Goal: Task Accomplishment & Management: Complete application form

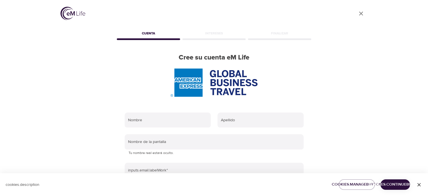
scroll to position [56, 0]
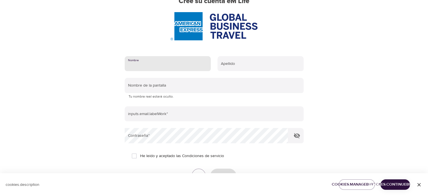
click at [149, 67] on input "text" at bounding box center [168, 63] width 86 height 15
type input "Tonyi"
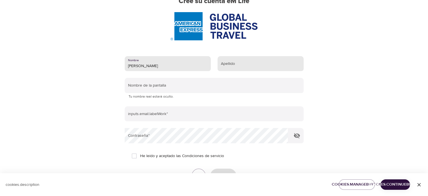
click at [242, 66] on input "text" at bounding box center [261, 63] width 86 height 15
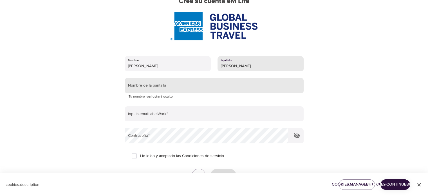
type input "Soler"
click at [156, 84] on input "text" at bounding box center [214, 85] width 179 height 15
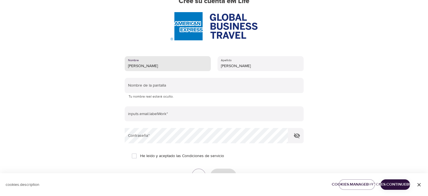
click at [155, 65] on input "Tonyi" at bounding box center [168, 63] width 86 height 15
type input "Antonia Milagros"
type input "Soler Espineta"
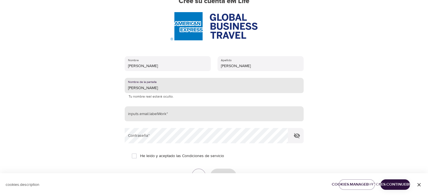
type input "[PERSON_NAME]"
click at [160, 113] on input "email" at bounding box center [214, 113] width 179 height 15
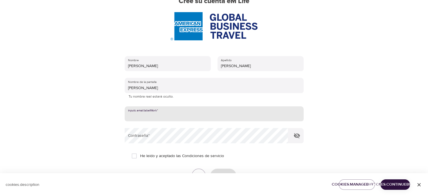
type input "tonyi.soler@amexgbt.com"
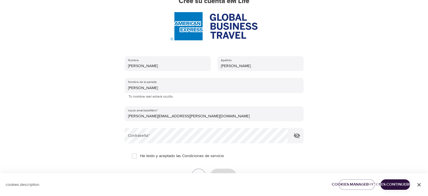
click at [115, 116] on div "User Profile Cuenta Intereses Finalizar Cree su cuenta eM Life Nombre Antonia M…" at bounding box center [214, 42] width 321 height 196
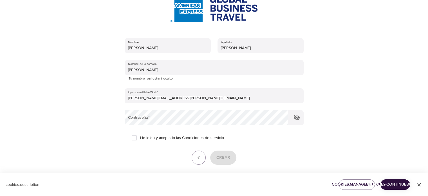
scroll to position [96, 0]
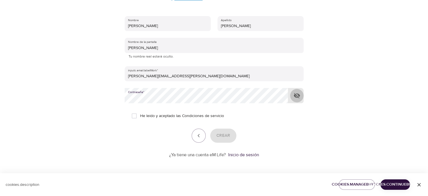
click at [295, 95] on icon "button" at bounding box center [297, 95] width 6 height 5
click at [137, 115] on input "He leído y aceptado las Condiciones de servicio" at bounding box center [134, 116] width 12 height 12
checkbox input "true"
click at [221, 136] on span "Crear" at bounding box center [224, 135] width 14 height 7
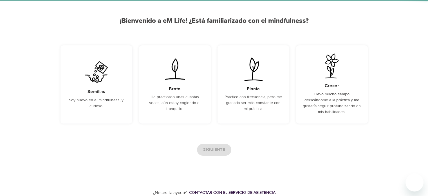
scroll to position [43, 0]
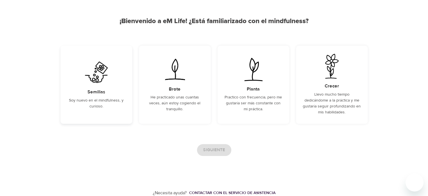
click at [105, 87] on div "Semillas Soy nuevo en el mindfulness, y curioso." at bounding box center [97, 85] width 72 height 78
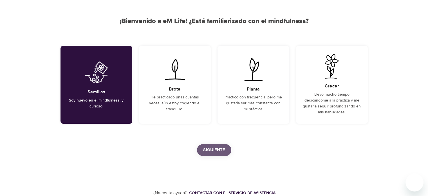
click at [219, 151] on span "Siguiente" at bounding box center [214, 149] width 22 height 7
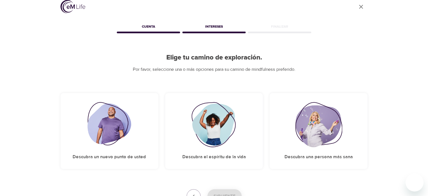
scroll to position [52, 0]
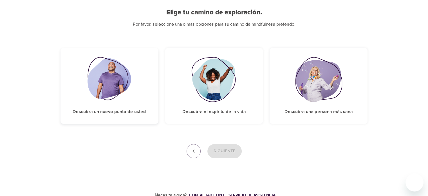
click at [126, 84] on img at bounding box center [110, 79] width 44 height 45
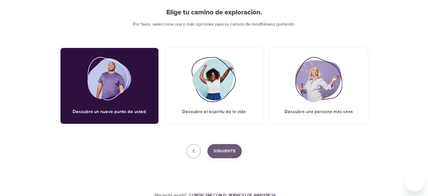
click at [223, 150] on span "Siguiente" at bounding box center [225, 150] width 22 height 7
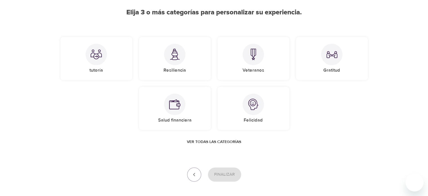
scroll to position [75, 0]
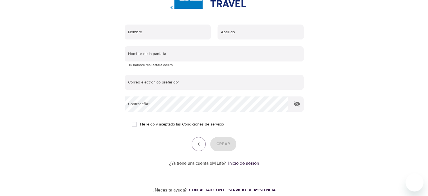
scroll to position [96, 0]
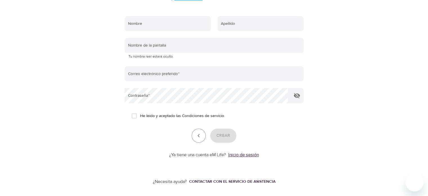
click at [237, 154] on link "Inicio de sesión" at bounding box center [243, 155] width 31 height 6
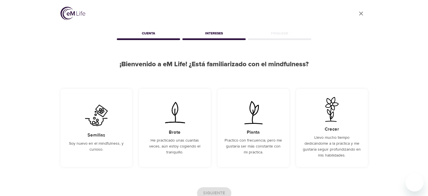
click at [222, 31] on div "Intereses" at bounding box center [214, 34] width 66 height 11
click at [115, 123] on div "Semillas Soy nuevo en el mindfulness, y curioso." at bounding box center [97, 128] width 72 height 78
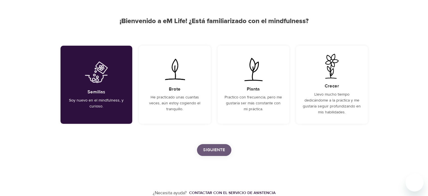
click at [211, 150] on span "Siguiente" at bounding box center [214, 149] width 22 height 7
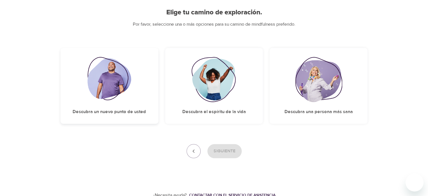
click at [119, 96] on img at bounding box center [110, 79] width 44 height 45
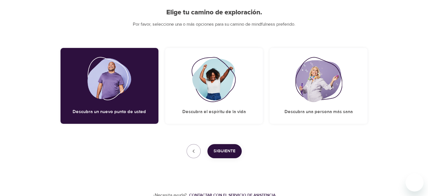
click at [233, 149] on span "Siguiente" at bounding box center [225, 150] width 22 height 7
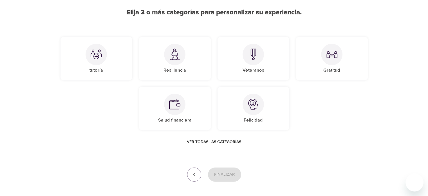
scroll to position [75, 0]
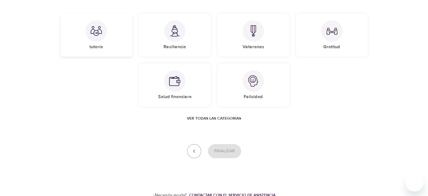
click at [105, 35] on div at bounding box center [96, 30] width 21 height 21
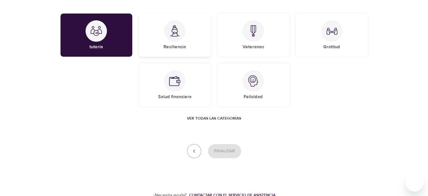
click at [181, 27] on div at bounding box center [174, 30] width 21 height 21
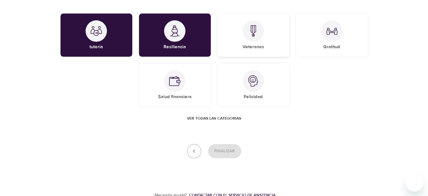
click at [250, 37] on div at bounding box center [253, 30] width 21 height 21
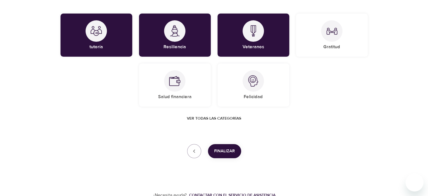
click at [222, 152] on span "Finalizar" at bounding box center [224, 150] width 21 height 7
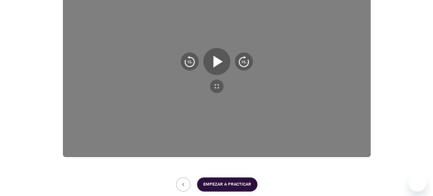
scroll to position [149, 0]
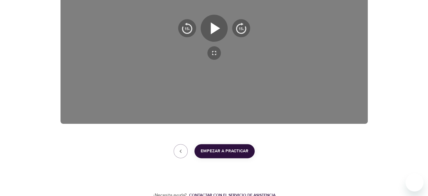
click at [219, 149] on span "Empezar a practicar" at bounding box center [225, 150] width 48 height 7
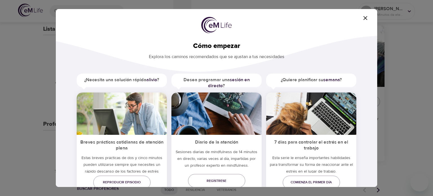
scroll to position [19, 0]
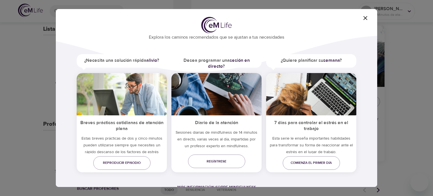
click at [365, 15] on div "Cómo empezar Explora los caminos recomendados que se ajustan a tus necesidades …" at bounding box center [216, 98] width 321 height 178
click at [366, 16] on icon "button" at bounding box center [365, 18] width 7 height 7
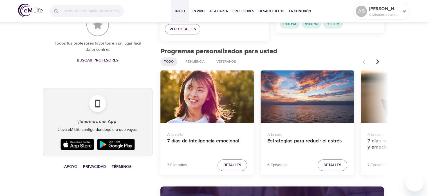
scroll to position [282, 0]
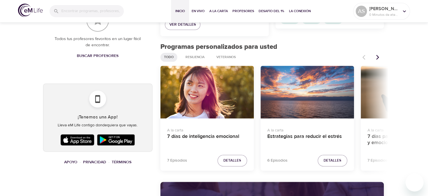
click at [379, 57] on icon "Artículos anteriores" at bounding box center [378, 57] width 3 height 5
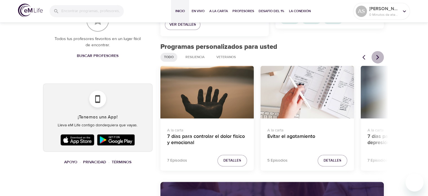
click at [379, 57] on icon "Artículos anteriores" at bounding box center [378, 57] width 3 height 5
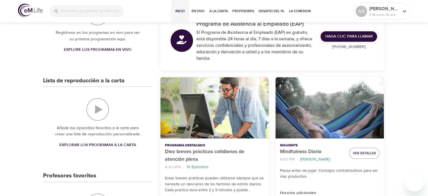
scroll to position [84, 0]
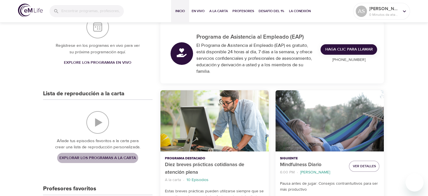
click at [103, 159] on span "Explorar los programas a la carta" at bounding box center [97, 157] width 77 height 7
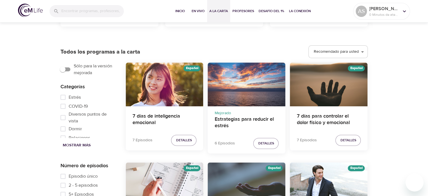
scroll to position [169, 0]
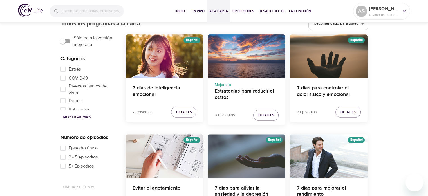
click at [76, 69] on span "Estrés" at bounding box center [75, 69] width 12 height 7
click at [69, 69] on input "Estrés" at bounding box center [62, 68] width 11 height 9
checkbox input "true"
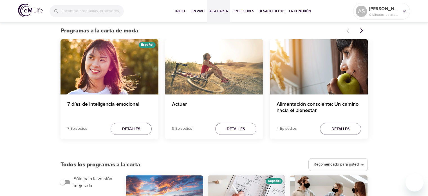
scroll to position [0, 0]
